Goal: Use online tool/utility: Utilize a website feature to perform a specific function

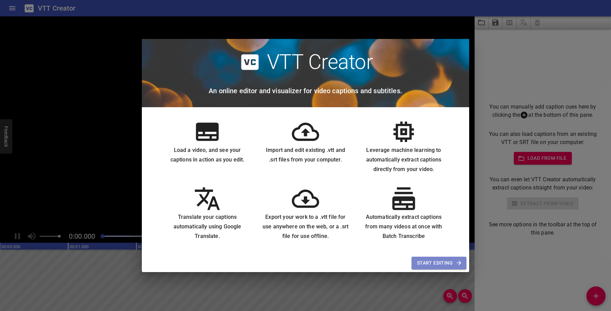
click at [441, 265] on span "Start Editing" at bounding box center [439, 262] width 44 height 9
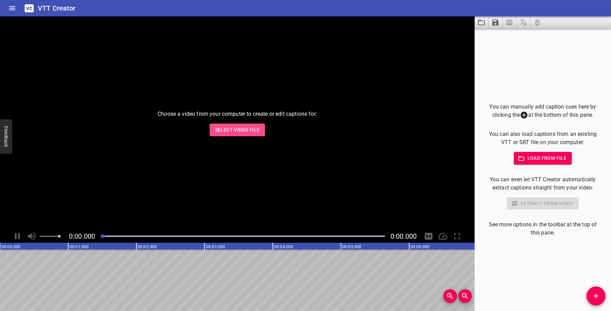
click at [248, 132] on span "Select Video File" at bounding box center [237, 129] width 45 height 9
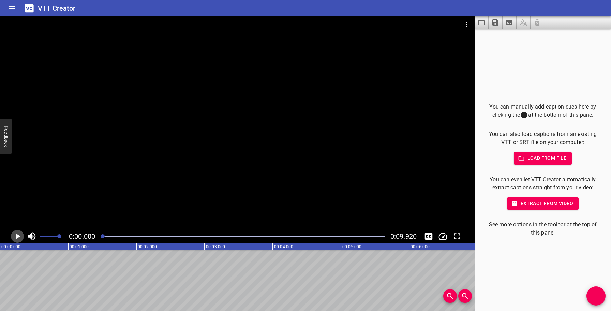
click at [20, 235] on icon "Play/Pause" at bounding box center [17, 236] width 10 height 10
click at [19, 235] on icon "Play/Pause" at bounding box center [17, 236] width 5 height 6
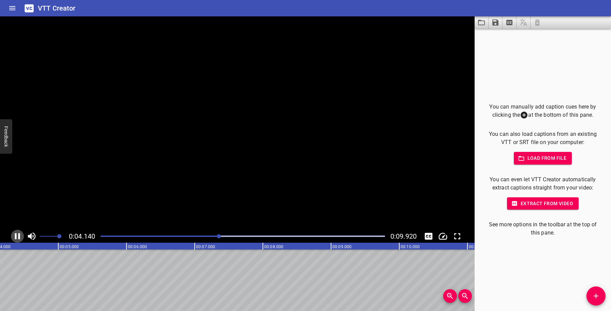
scroll to position [0, 295]
click at [18, 236] on icon "Play/Pause" at bounding box center [18, 236] width 5 height 6
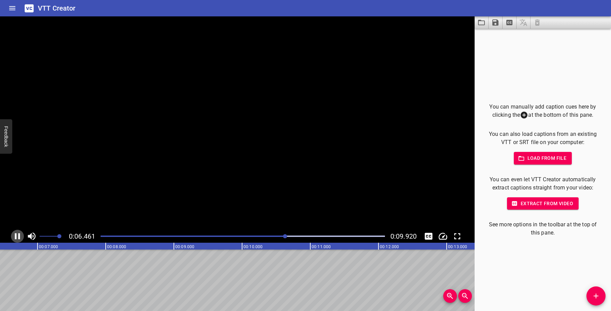
click at [18, 236] on icon "Play/Pause" at bounding box center [17, 236] width 5 height 6
click at [18, 236] on icon "Play/Pause" at bounding box center [18, 236] width 5 height 6
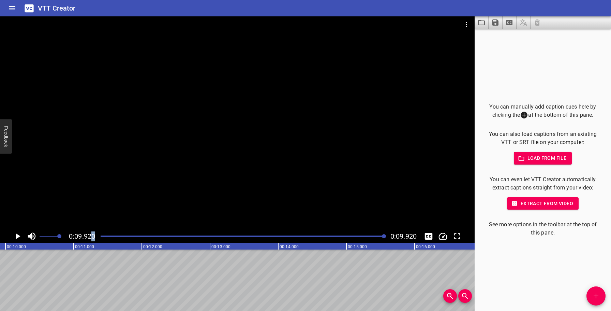
drag, startPoint x: 107, startPoint y: 236, endPoint x: 93, endPoint y: 235, distance: 14.7
click at [93, 235] on div "0:09.920 0:09.920" at bounding box center [237, 235] width 474 height 13
click at [101, 235] on div at bounding box center [242, 236] width 292 height 10
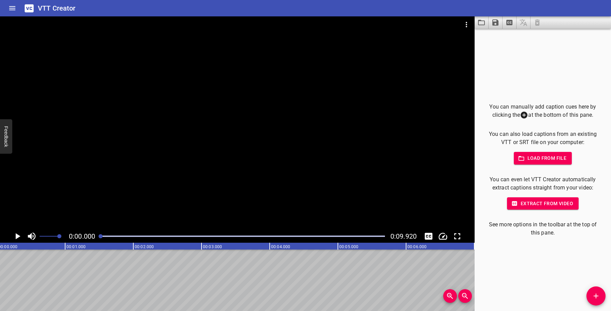
scroll to position [0, 0]
click at [597, 295] on icon "Add Cue" at bounding box center [595, 295] width 5 height 5
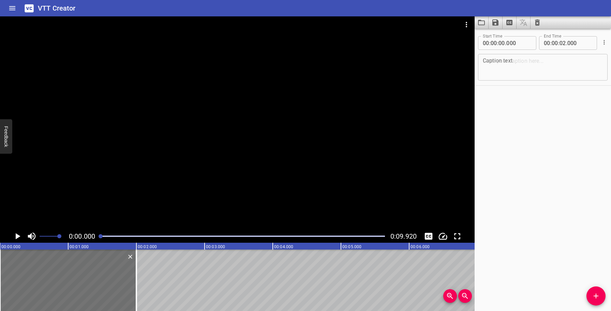
drag, startPoint x: 106, startPoint y: 237, endPoint x: 115, endPoint y: 237, distance: 9.2
click at [115, 237] on div at bounding box center [242, 236] width 292 height 10
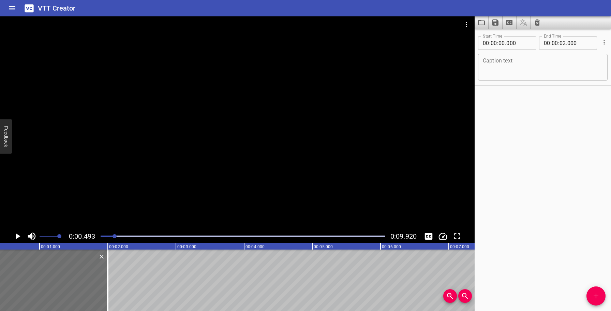
scroll to position [0, 33]
click at [132, 235] on div at bounding box center [242, 236] width 292 height 10
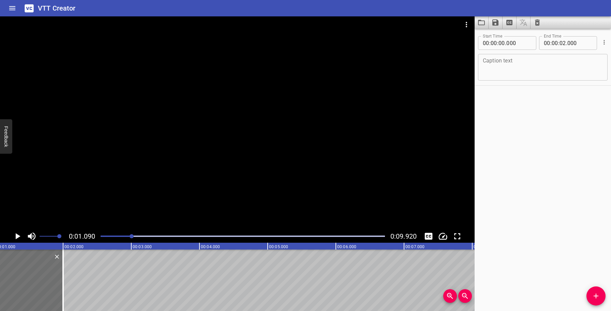
scroll to position [0, 74]
drag, startPoint x: 126, startPoint y: 235, endPoint x: 99, endPoint y: 235, distance: 27.3
click at [99, 235] on div at bounding box center [242, 236] width 292 height 10
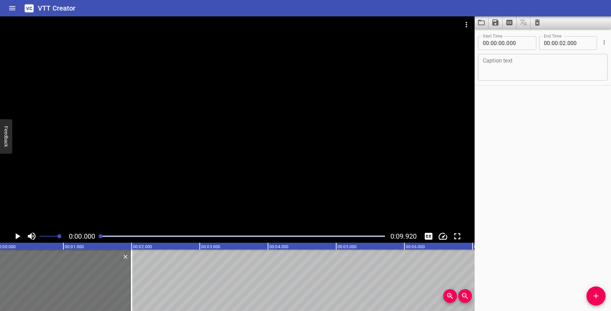
scroll to position [0, 0]
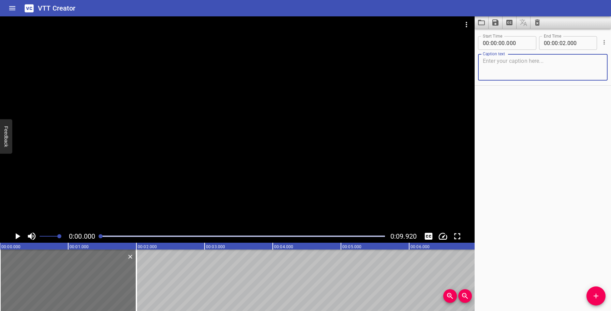
click at [510, 63] on textarea at bounding box center [543, 67] width 120 height 19
paste textarea "Filmat bakifrån. En liten flicka tittar försiktigt fram bakom en dörr. I rummet…"
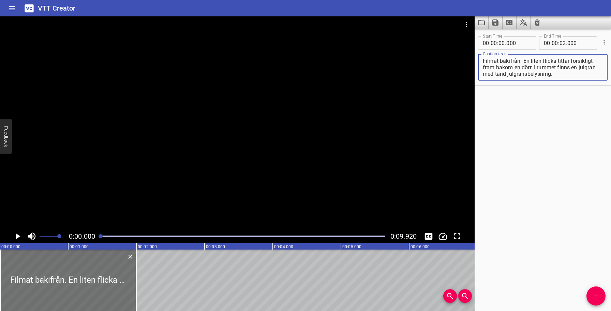
drag, startPoint x: 556, startPoint y: 76, endPoint x: 538, endPoint y: 68, distance: 19.2
click at [538, 68] on textarea "Filmat bakifrån. En liten flicka tittar försiktigt fram bakom en dörr. I rummet…" at bounding box center [543, 67] width 120 height 19
click at [559, 157] on div "Start Time 00 : 00 : 00 . 000 Start Time End Time 00 : 00 : 02 . 000 End Time C…" at bounding box center [542, 170] width 136 height 282
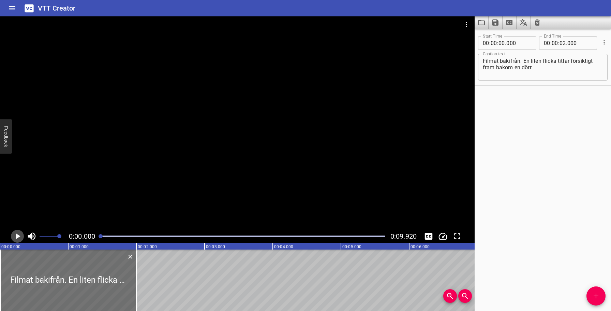
click at [16, 235] on icon "Play/Pause" at bounding box center [18, 236] width 5 height 6
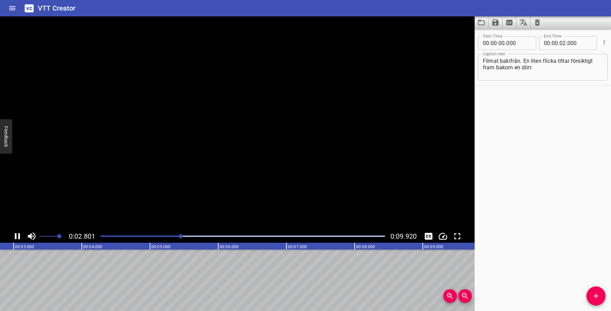
click at [16, 235] on icon "Play/Pause" at bounding box center [17, 236] width 5 height 6
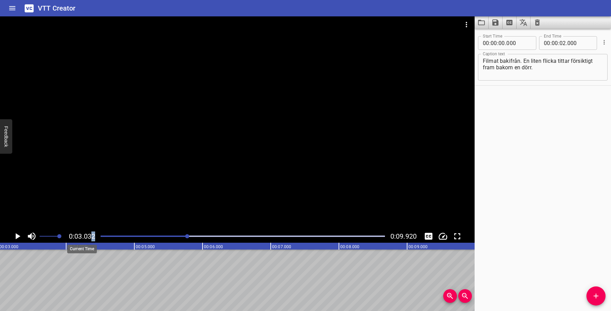
drag, startPoint x: 107, startPoint y: 234, endPoint x: 92, endPoint y: 234, distance: 15.3
click at [92, 234] on div "0:03.032 0:09.920" at bounding box center [237, 235] width 474 height 13
click at [103, 236] on div "Play progress" at bounding box center [45, 235] width 284 height 1
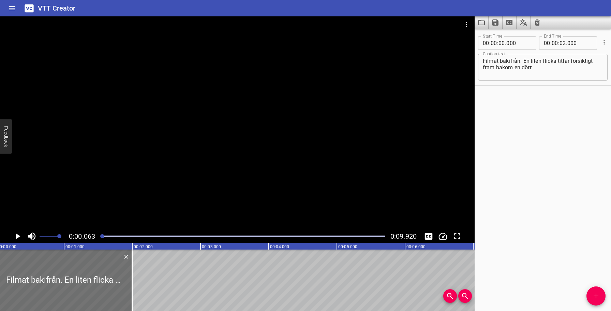
click at [18, 237] on icon "Play/Pause" at bounding box center [18, 236] width 5 height 6
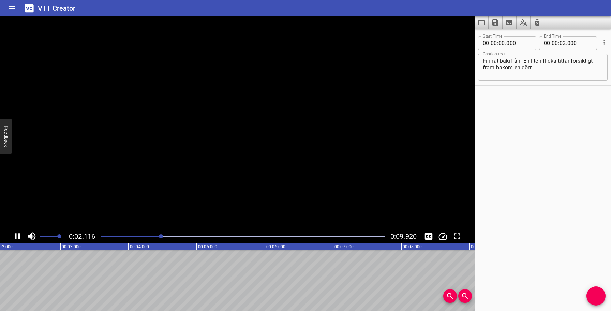
click at [18, 237] on icon "Play/Pause" at bounding box center [17, 236] width 10 height 10
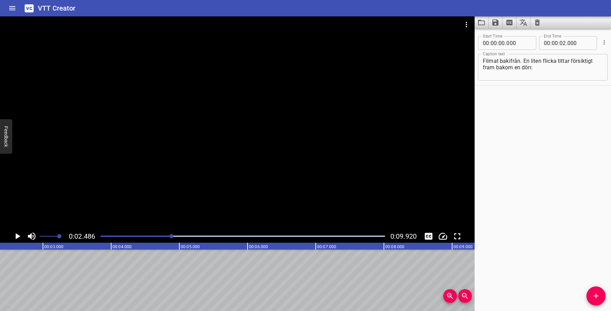
scroll to position [0, 169]
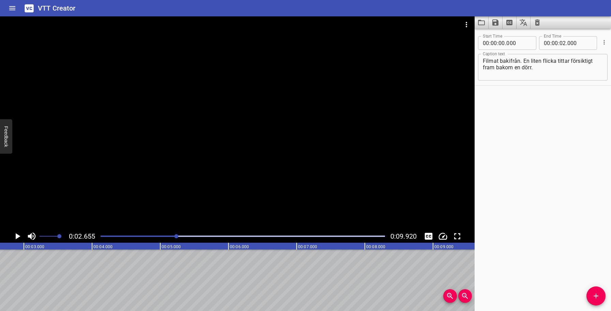
scroll to position [0, 181]
drag, startPoint x: 146, startPoint y: 234, endPoint x: 114, endPoint y: 235, distance: 32.1
click at [114, 235] on div at bounding box center [242, 236] width 292 height 10
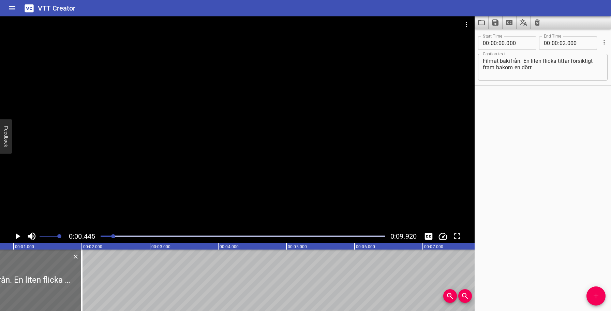
click at [114, 235] on div at bounding box center [113, 236] width 4 height 4
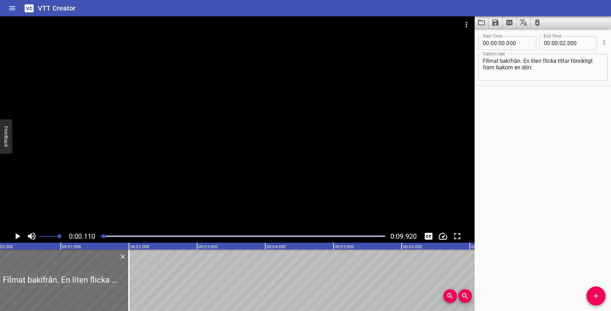
scroll to position [0, 0]
drag, startPoint x: 104, startPoint y: 236, endPoint x: 98, endPoint y: 236, distance: 6.1
click at [98, 236] on div at bounding box center [242, 236] width 292 height 10
click at [532, 69] on textarea "Filmat bakifrån. En liten flicka tittar försiktigt fram bakom en dörr." at bounding box center [543, 67] width 120 height 19
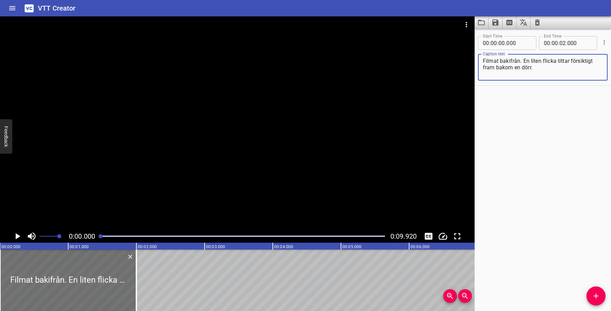
click at [545, 69] on textarea "Filmat bakifrån. En liten flicka tittar försiktigt fram bakom en dörr." at bounding box center [543, 67] width 120 height 19
paste textarea "Barnet bakom dörren visas i skärpa medan julgranen och rummet visas i kraftig o…"
type textarea "Filmat bakifrån. En liten flicka tittar försiktigt fram bakom en dörr. Barnet b…"
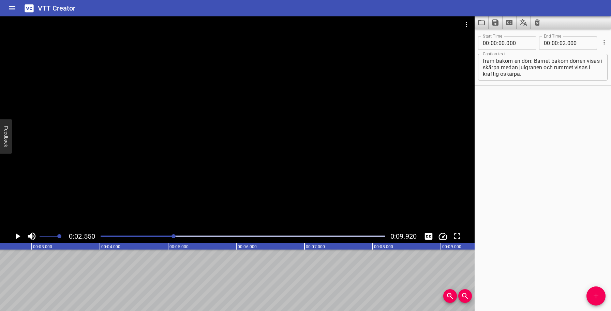
scroll to position [0, 174]
click at [593, 289] on button "Add Cue" at bounding box center [595, 295] width 19 height 19
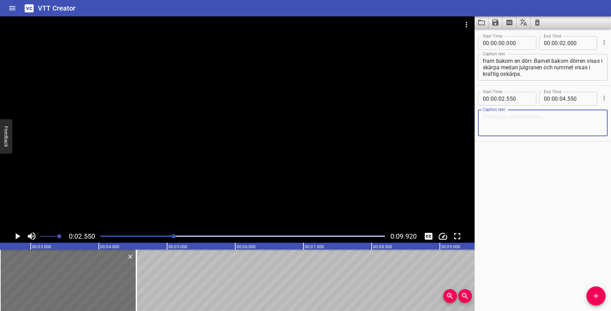
paste textarea "Ett modelltåg rullar under julgranen."
type textarea "Ett modelltåg rullar under julgranen."
click at [575, 217] on div "Start Time 00 : 00 : 00 . 000 Start Time End Time 00 : 00 : 02 . 000 End Time C…" at bounding box center [542, 170] width 136 height 282
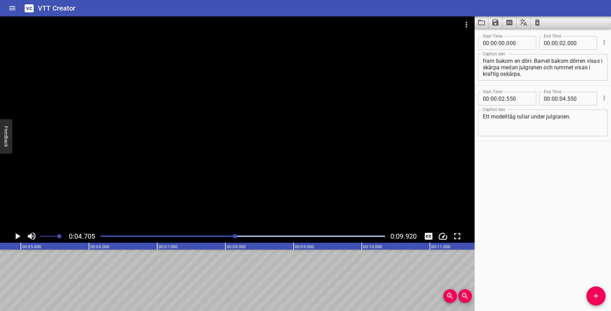
scroll to position [0, 321]
click at [596, 297] on icon "Add Cue" at bounding box center [596, 295] width 8 height 8
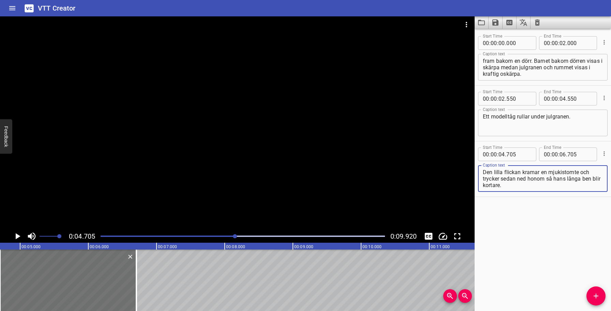
scroll to position [6, 0]
type textarea "Den lilla flickan kramar en mjukistomte och trycker sedan ned honom så hans lån…"
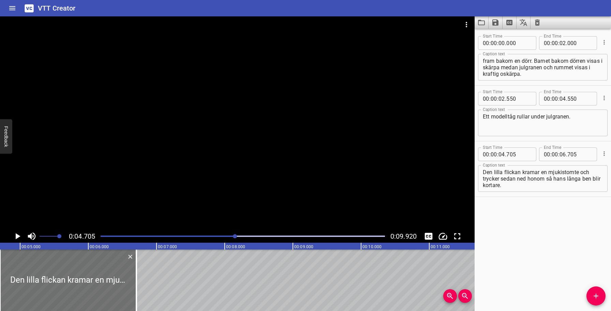
click at [561, 257] on div "Start Time 00 : 00 : 00 . 000 Start Time End Time 00 : 00 : 02 . 000 End Time C…" at bounding box center [542, 170] width 136 height 282
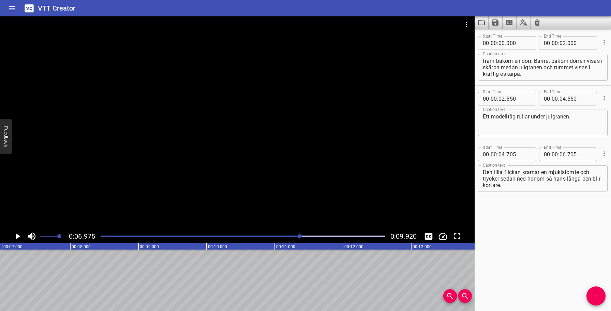
scroll to position [0, 476]
click at [597, 295] on icon "Add Cue" at bounding box center [595, 295] width 5 height 5
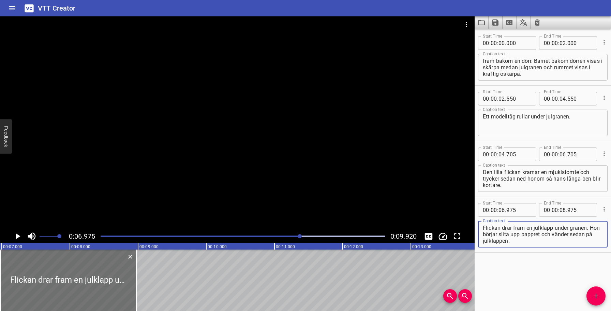
type textarea "Flickan drar fram en julklapp under granen. Hon börjar slita upp pappret och vä…"
click at [510, 262] on div "Start Time 00 : 00 : 00 . 000 Start Time End Time 00 : 00 : 02 . 000 End Time C…" at bounding box center [542, 170] width 136 height 282
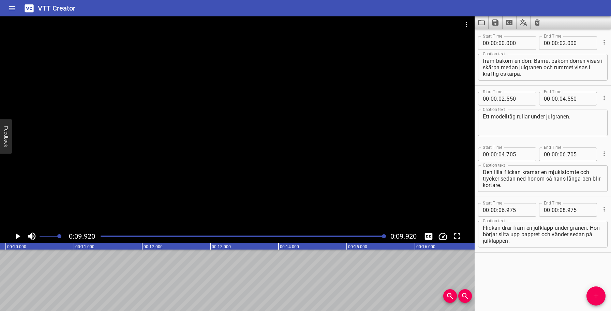
scroll to position [0, 676]
click at [104, 236] on div "Play progress" at bounding box center [243, 235] width 284 height 1
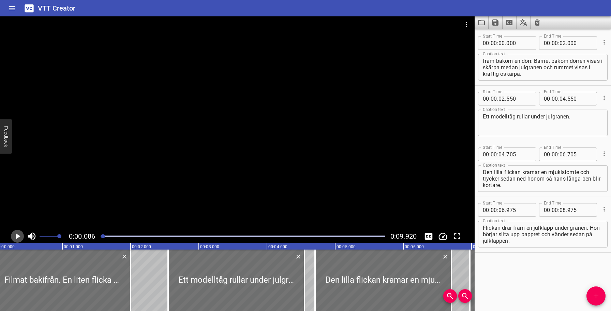
click at [21, 237] on icon "Play/Pause" at bounding box center [17, 236] width 10 height 10
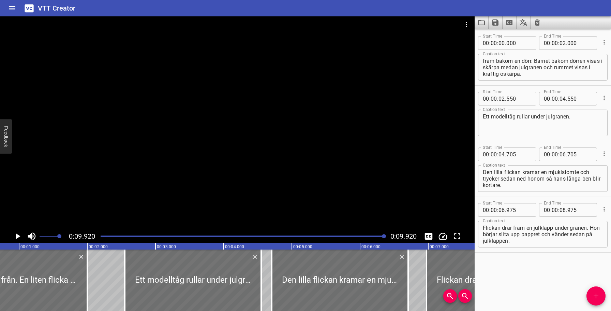
scroll to position [0, 0]
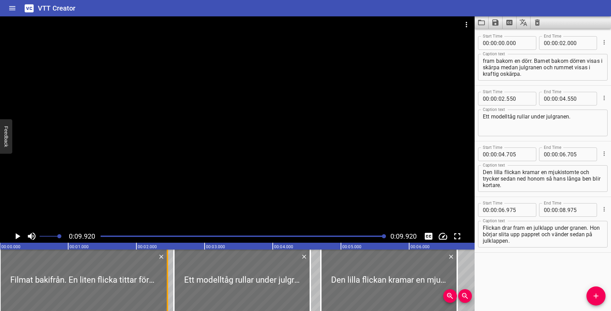
drag, startPoint x: 135, startPoint y: 276, endPoint x: 166, endPoint y: 275, distance: 31.0
click at [167, 275] on div at bounding box center [167, 279] width 1 height 61
drag, startPoint x: 166, startPoint y: 275, endPoint x: 172, endPoint y: 275, distance: 5.8
type input "540"
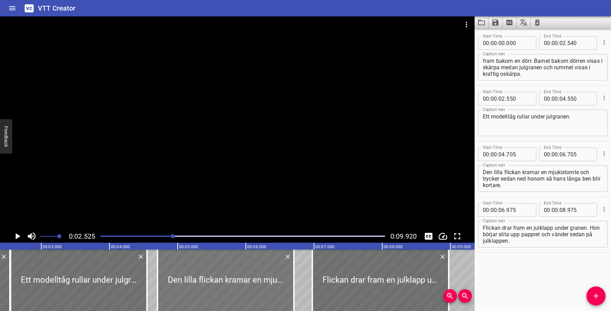
scroll to position [0, 172]
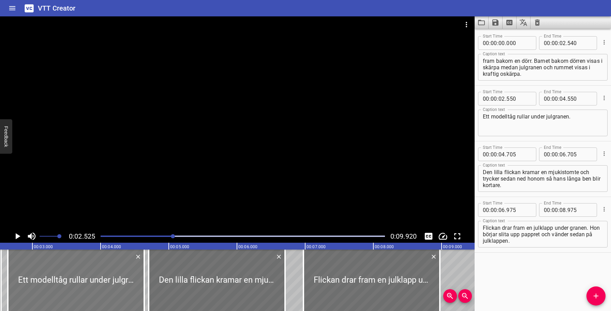
drag, startPoint x: 88, startPoint y: 267, endPoint x: 93, endPoint y: 268, distance: 5.1
click at [93, 268] on div at bounding box center [76, 279] width 136 height 61
type input "625"
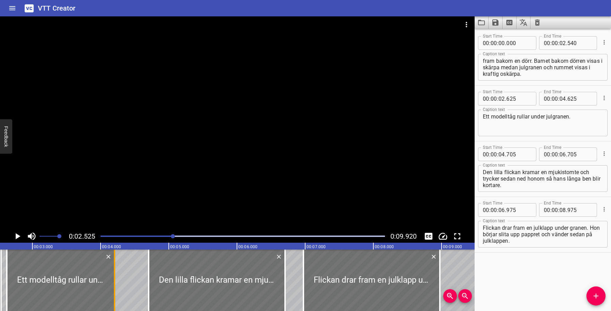
drag, startPoint x: 142, startPoint y: 276, endPoint x: 114, endPoint y: 277, distance: 28.7
click at [114, 277] on div at bounding box center [114, 279] width 1 height 61
type input "205"
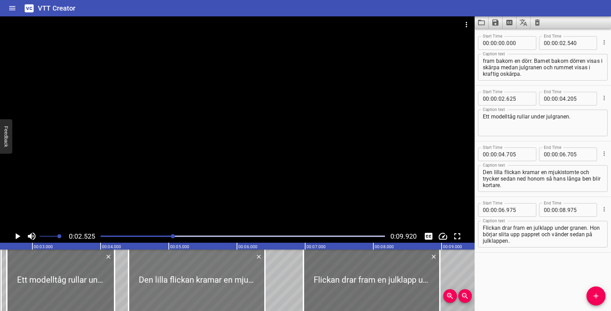
drag, startPoint x: 161, startPoint y: 267, endPoint x: 140, endPoint y: 269, distance: 20.6
click at [140, 269] on div at bounding box center [197, 279] width 136 height 61
type input "405"
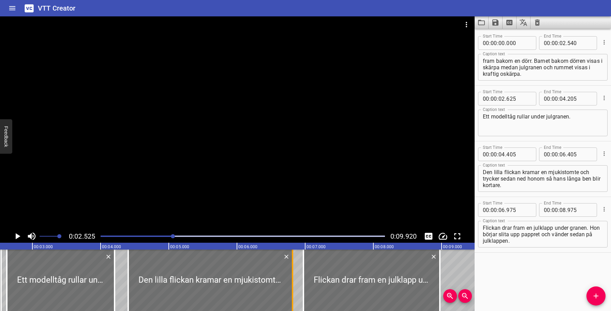
drag, startPoint x: 264, startPoint y: 269, endPoint x: 293, endPoint y: 266, distance: 29.1
click at [293, 266] on div at bounding box center [292, 279] width 1 height 61
type input "830"
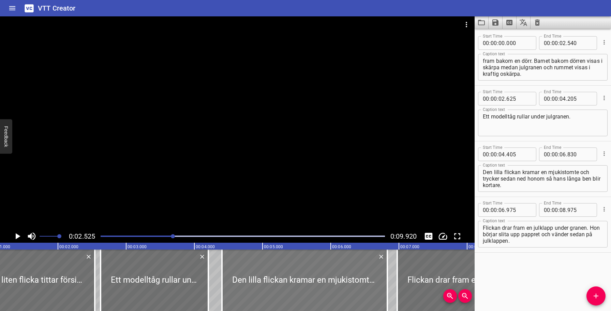
scroll to position [0, 0]
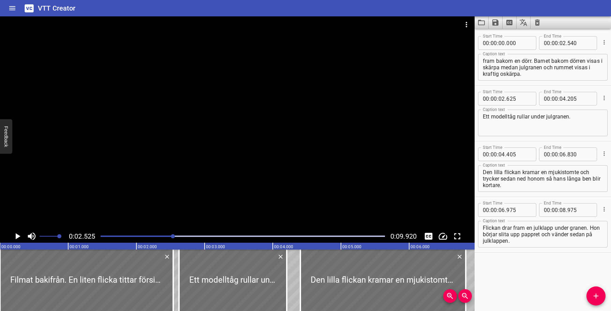
click at [100, 236] on div at bounding box center [242, 236] width 292 height 10
click at [17, 236] on icon "Play/Pause" at bounding box center [18, 236] width 5 height 6
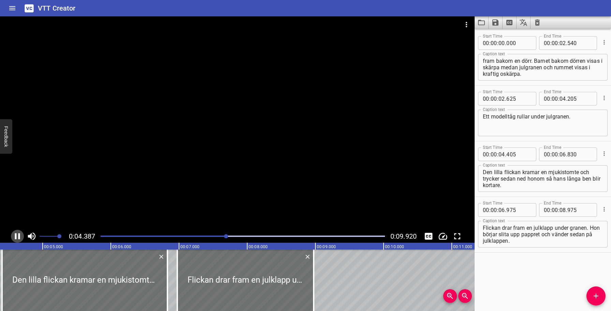
click at [16, 236] on icon "Play/Pause" at bounding box center [17, 236] width 5 height 6
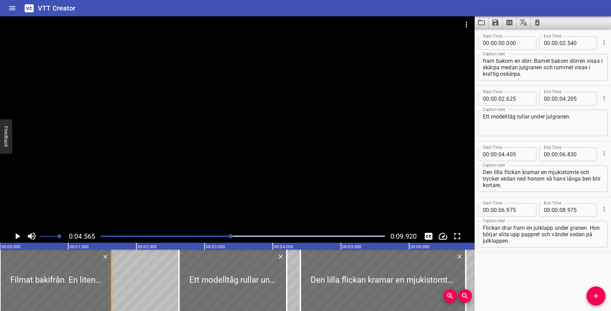
drag, startPoint x: 172, startPoint y: 276, endPoint x: 109, endPoint y: 284, distance: 63.2
click at [109, 284] on div at bounding box center [111, 279] width 7 height 61
type input "01"
type input "620"
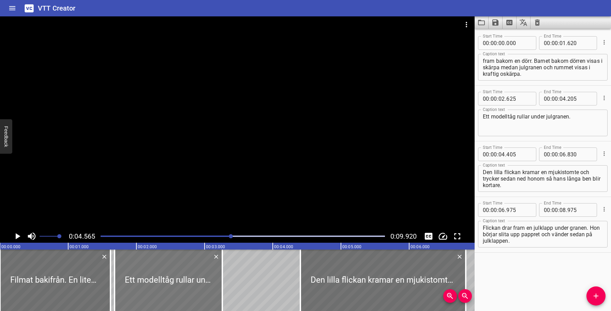
drag, startPoint x: 221, startPoint y: 277, endPoint x: 157, endPoint y: 280, distance: 63.4
click at [157, 280] on div at bounding box center [169, 279] width 108 height 61
type input "01"
type input "680"
type input "03"
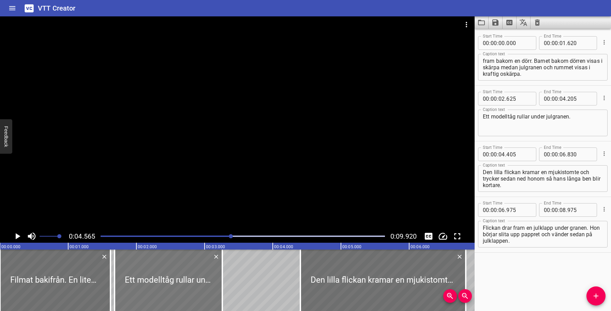
type input "260"
click at [101, 236] on div at bounding box center [242, 236] width 292 height 10
click at [19, 237] on icon "Play/Pause" at bounding box center [17, 236] width 10 height 10
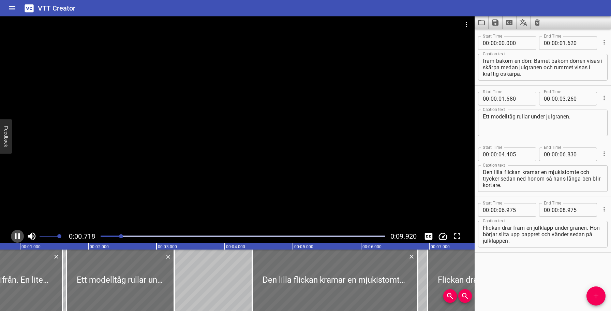
click at [19, 237] on icon "Play/Pause" at bounding box center [17, 236] width 5 height 6
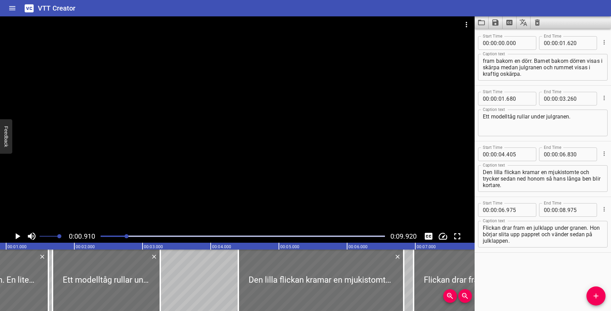
click at [19, 237] on icon "Play/Pause" at bounding box center [17, 236] width 10 height 10
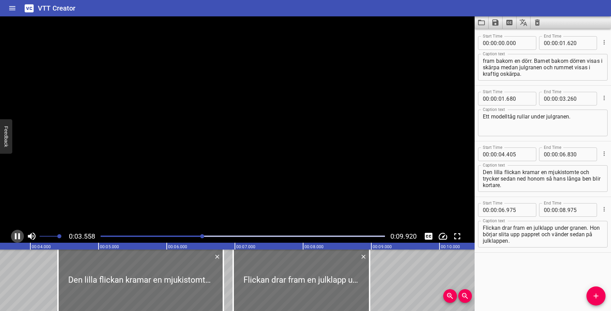
click at [19, 237] on icon "Play/Pause" at bounding box center [17, 236] width 5 height 6
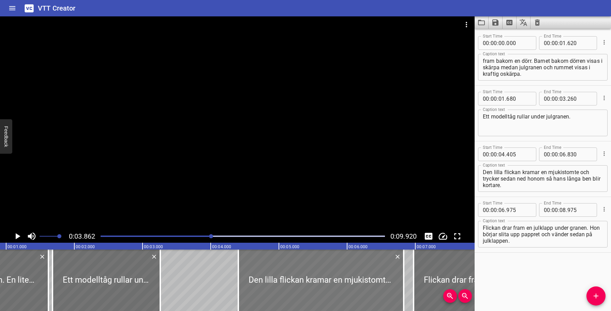
scroll to position [0, 27]
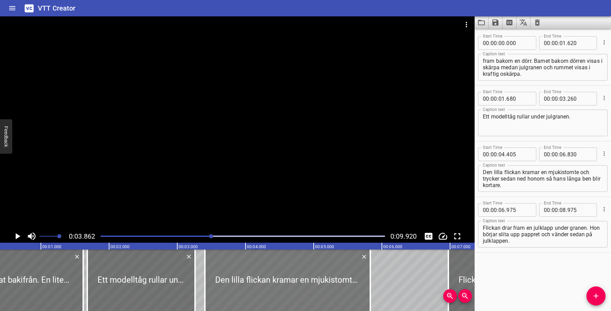
drag, startPoint x: 314, startPoint y: 266, endPoint x: 246, endPoint y: 268, distance: 67.9
click at [246, 268] on div at bounding box center [287, 279] width 165 height 61
type input "03"
type input "05"
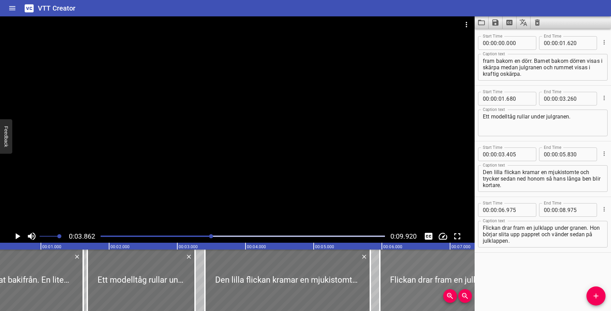
drag, startPoint x: 459, startPoint y: 264, endPoint x: 391, endPoint y: 266, distance: 68.5
click at [391, 266] on div at bounding box center [448, 279] width 136 height 61
type input "05"
type input "970"
type input "07"
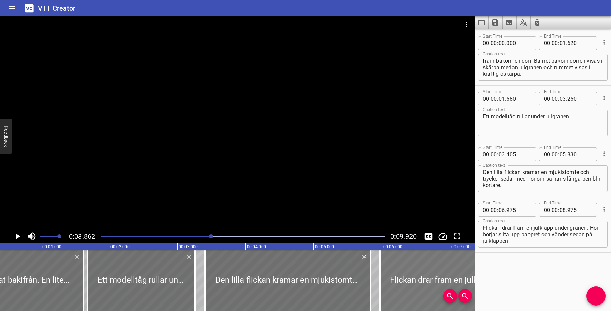
type input "970"
click at [116, 236] on div "Play progress" at bounding box center [69, 235] width 284 height 1
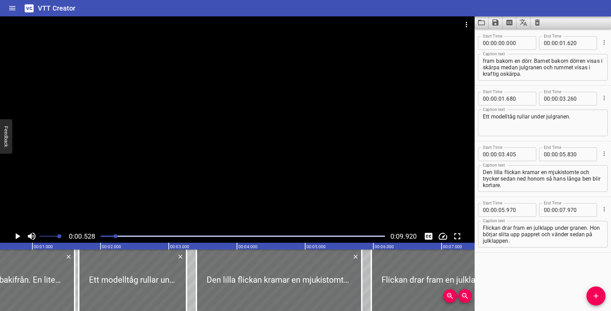
click at [18, 236] on icon "Play/Pause" at bounding box center [18, 236] width 5 height 6
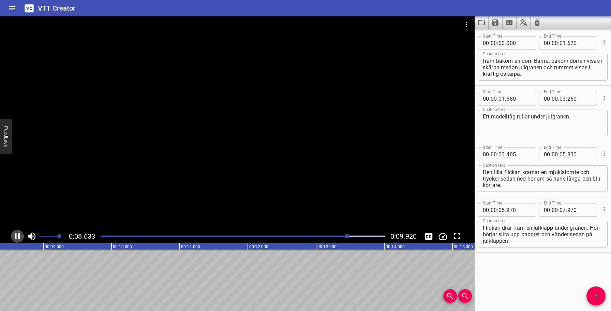
click at [19, 237] on icon "Play/Pause" at bounding box center [17, 236] width 5 height 6
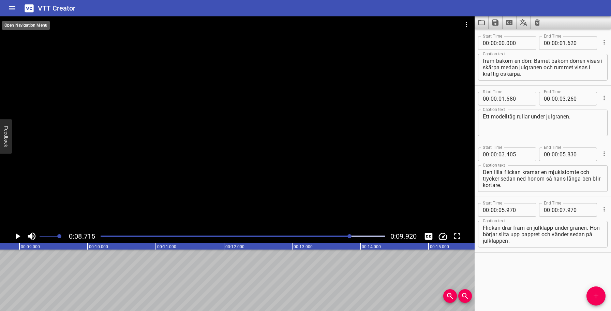
click at [12, 9] on icon "Home" at bounding box center [12, 8] width 8 height 8
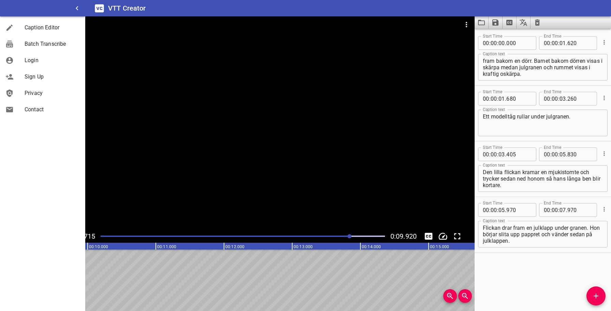
click at [18, 9] on div at bounding box center [42, 8] width 85 height 16
click at [567, 18] on div at bounding box center [542, 22] width 136 height 12
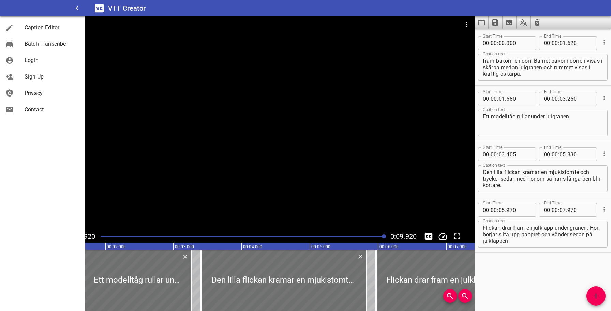
scroll to position [0, 0]
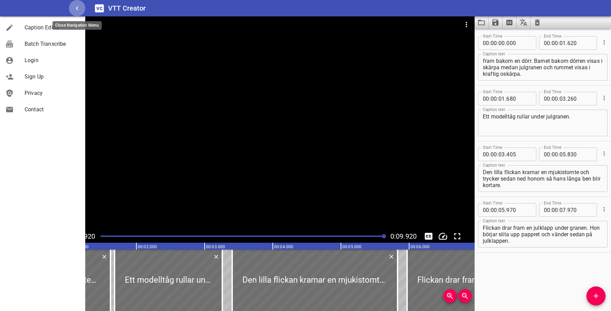
click at [77, 10] on icon "button" at bounding box center [77, 8] width 8 height 8
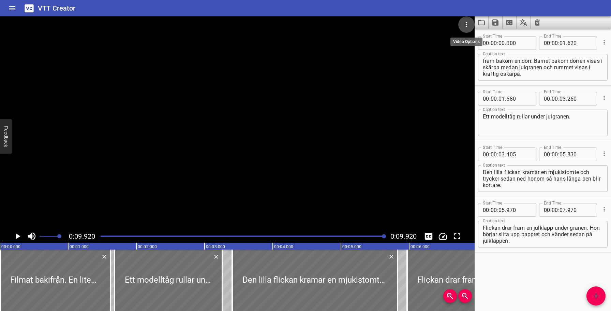
click at [467, 25] on icon "Video Options" at bounding box center [466, 24] width 8 height 8
click at [427, 10] on div at bounding box center [305, 155] width 611 height 311
click at [64, 5] on h6 "VTT Creator" at bounding box center [57, 8] width 38 height 11
click at [9, 10] on icon "Home" at bounding box center [12, 8] width 6 height 4
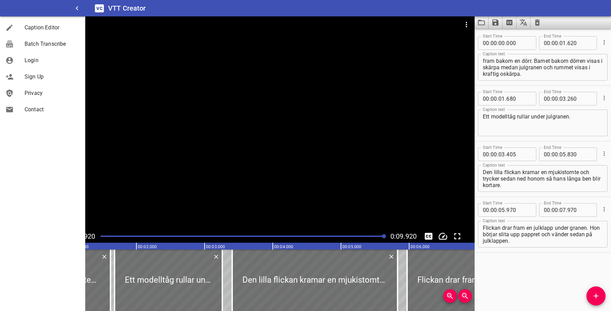
click at [349, 192] on div at bounding box center [237, 122] width 474 height 213
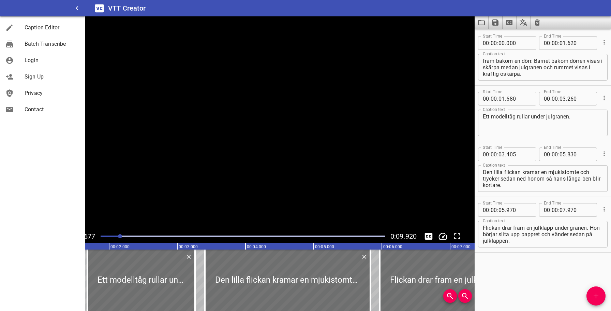
click at [349, 192] on video at bounding box center [237, 122] width 474 height 213
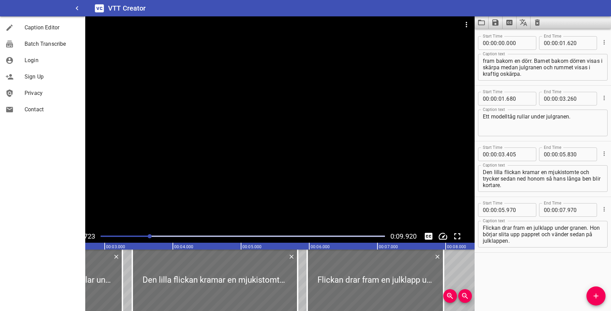
scroll to position [0, 117]
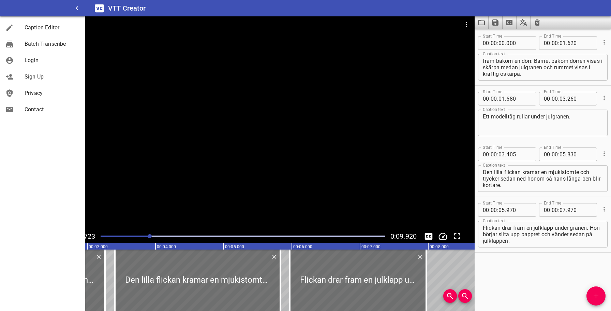
click at [523, 271] on div "Start Time 00 : 00 : 00 . 000 Start Time End Time 00 : 00 : 01 . 620 End Time C…" at bounding box center [542, 170] width 136 height 282
click at [79, 8] on icon "button" at bounding box center [77, 8] width 8 height 8
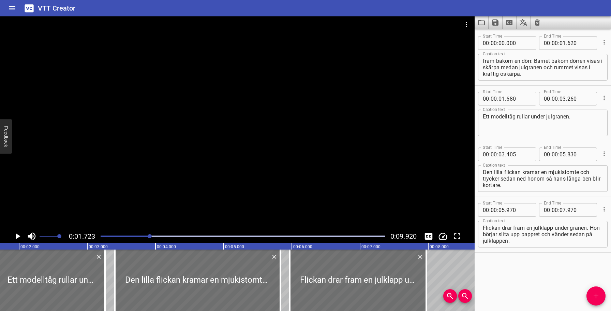
click at [6, 139] on button "Feedback" at bounding box center [6, 136] width 12 height 34
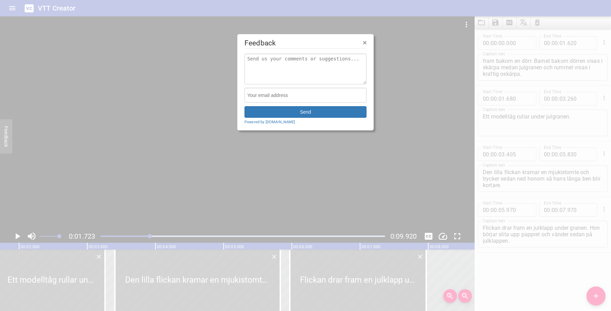
click at [363, 44] on span "×" at bounding box center [365, 43] width 4 height 8
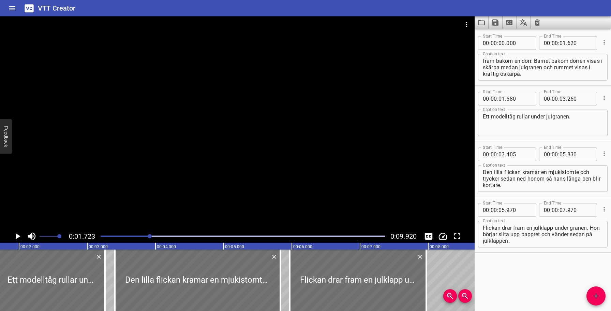
click at [594, 298] on icon "Add Cue" at bounding box center [596, 295] width 8 height 8
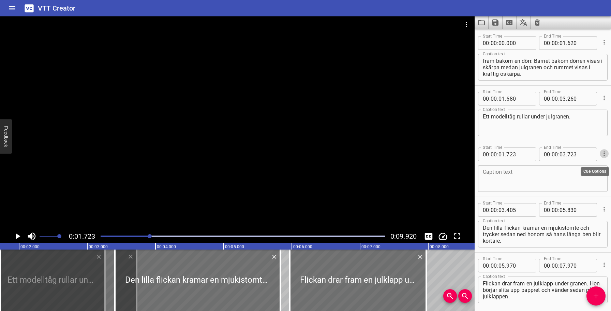
click at [604, 154] on icon "Cue Options" at bounding box center [604, 153] width 7 height 7
click at [576, 165] on li "Delete Cue" at bounding box center [575, 166] width 59 height 12
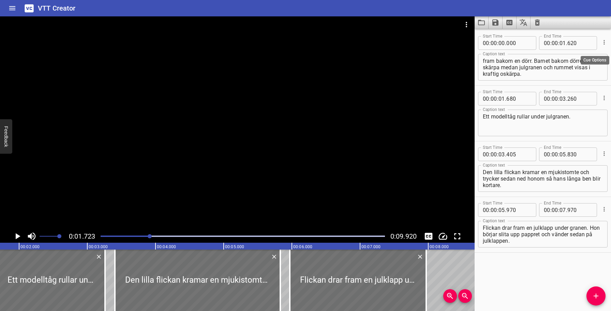
click at [605, 43] on icon "Cue Options" at bounding box center [604, 42] width 7 height 7
click at [590, 40] on li "Advanced options..." at bounding box center [575, 42] width 59 height 12
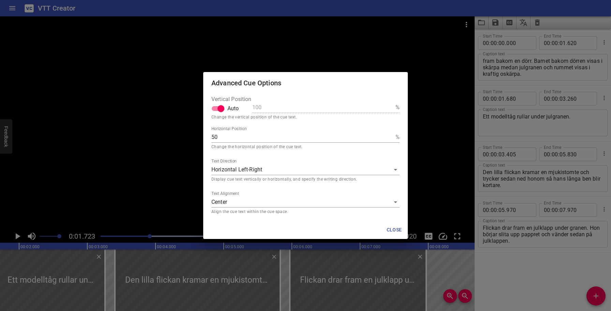
click at [440, 48] on div "Advanced Cue Options Vertical Position Auto 100 % Change the vertical position …" at bounding box center [305, 155] width 611 height 311
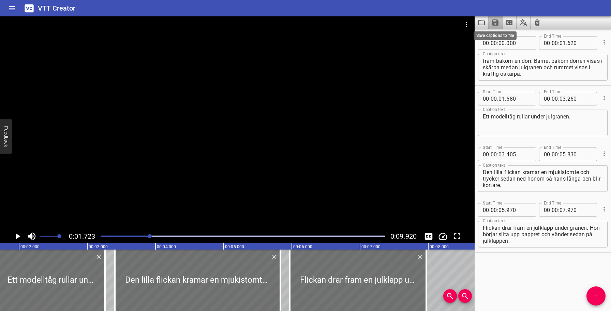
click at [496, 22] on icon "Save captions to file" at bounding box center [495, 22] width 6 height 6
click at [503, 37] on li "Save to VTT file" at bounding box center [513, 37] width 50 height 12
